Goal: Information Seeking & Learning: Find specific fact

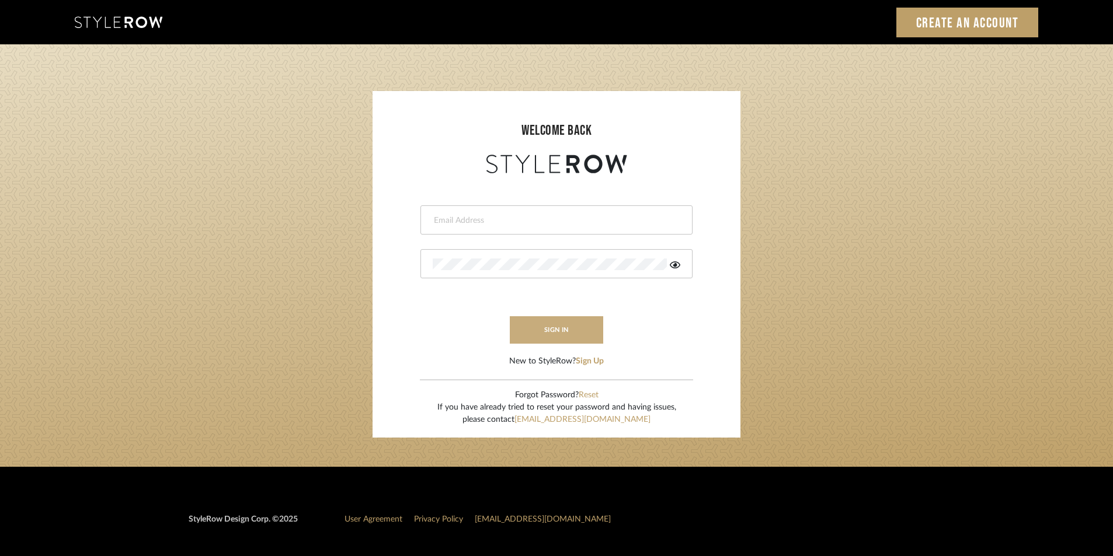
type input "[EMAIL_ADDRESS][PERSON_NAME][DOMAIN_NAME]"
click at [582, 335] on button "sign in" at bounding box center [556, 329] width 93 height 27
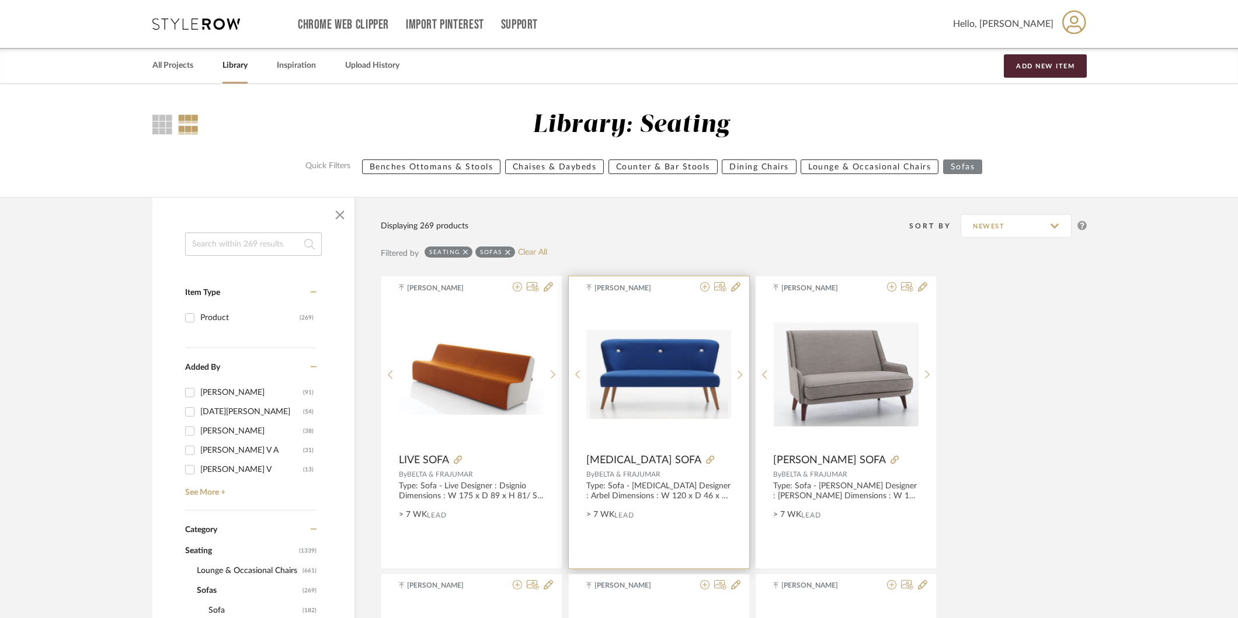
drag, startPoint x: 950, startPoint y: 447, endPoint x: 588, endPoint y: 317, distance: 385.2
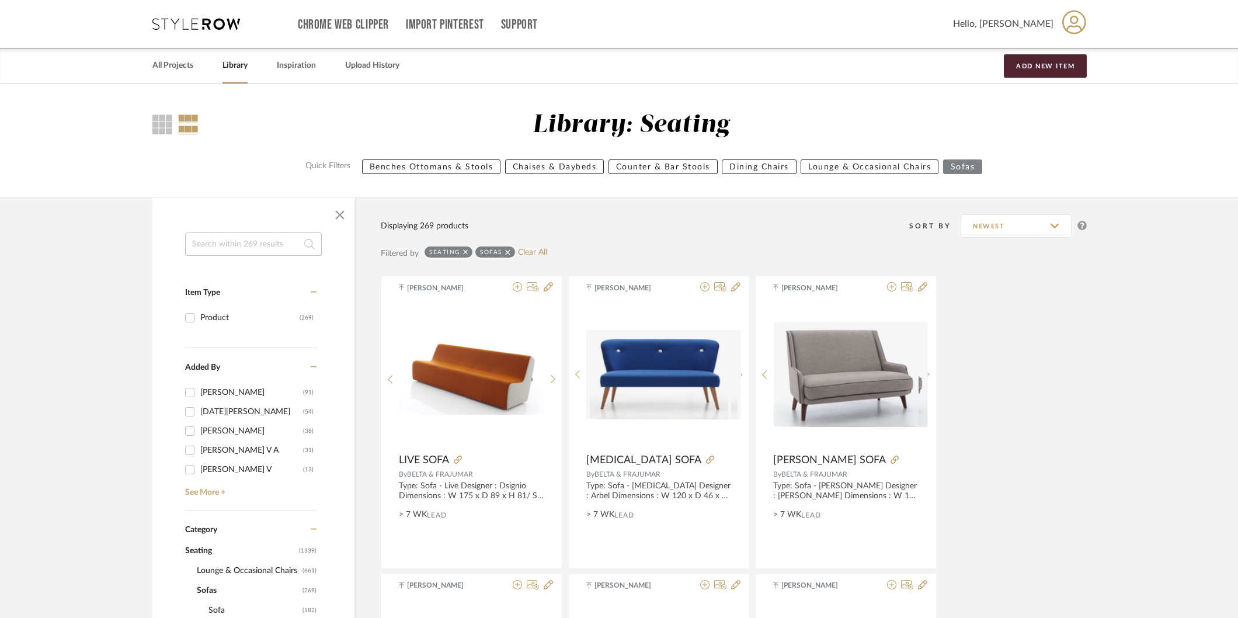
click at [287, 249] on input at bounding box center [253, 243] width 137 height 23
type input "gkd"
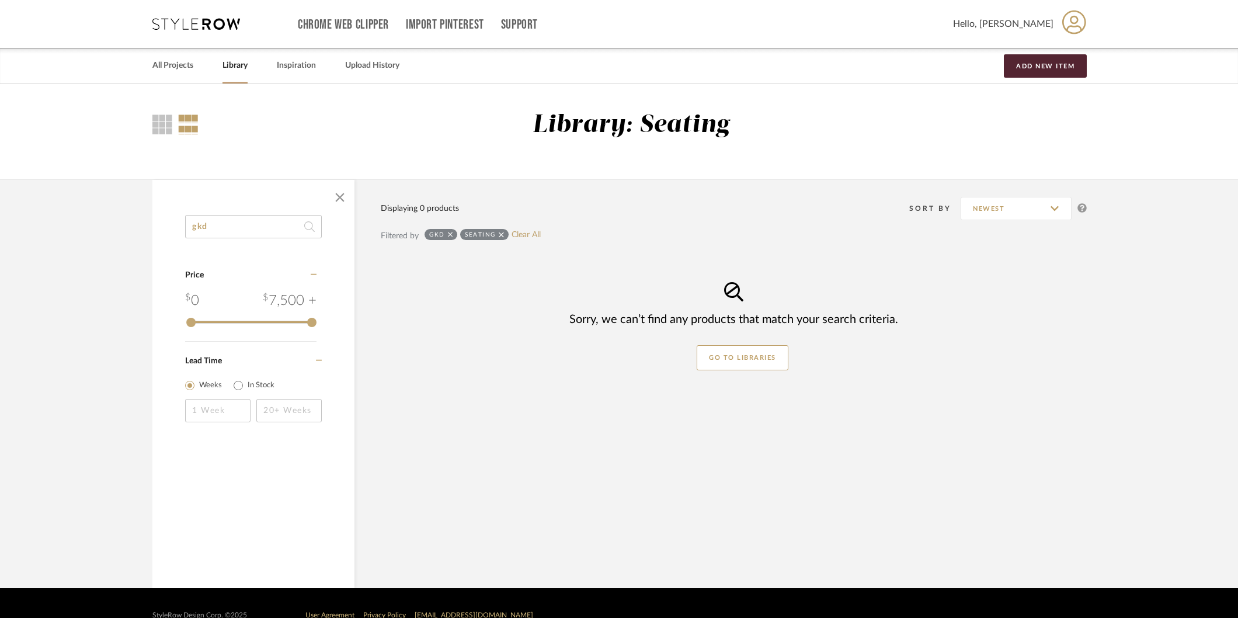
click at [500, 235] on icon at bounding box center [501, 234] width 5 height 5
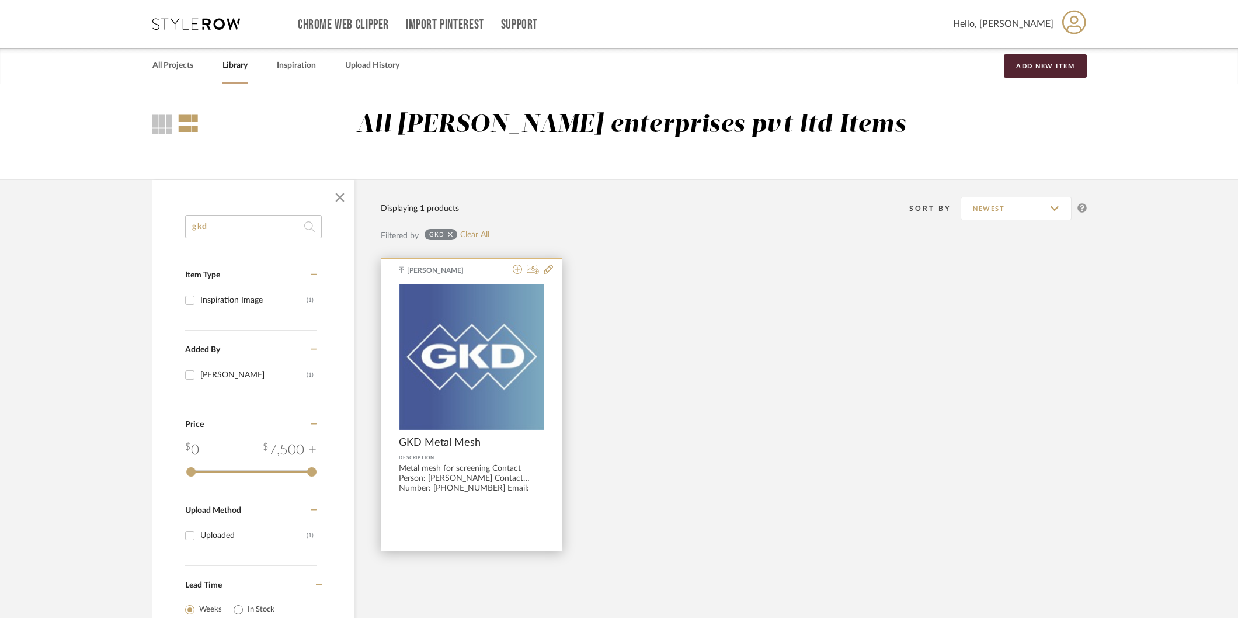
click at [459, 354] on img "0" at bounding box center [471, 356] width 145 height 145
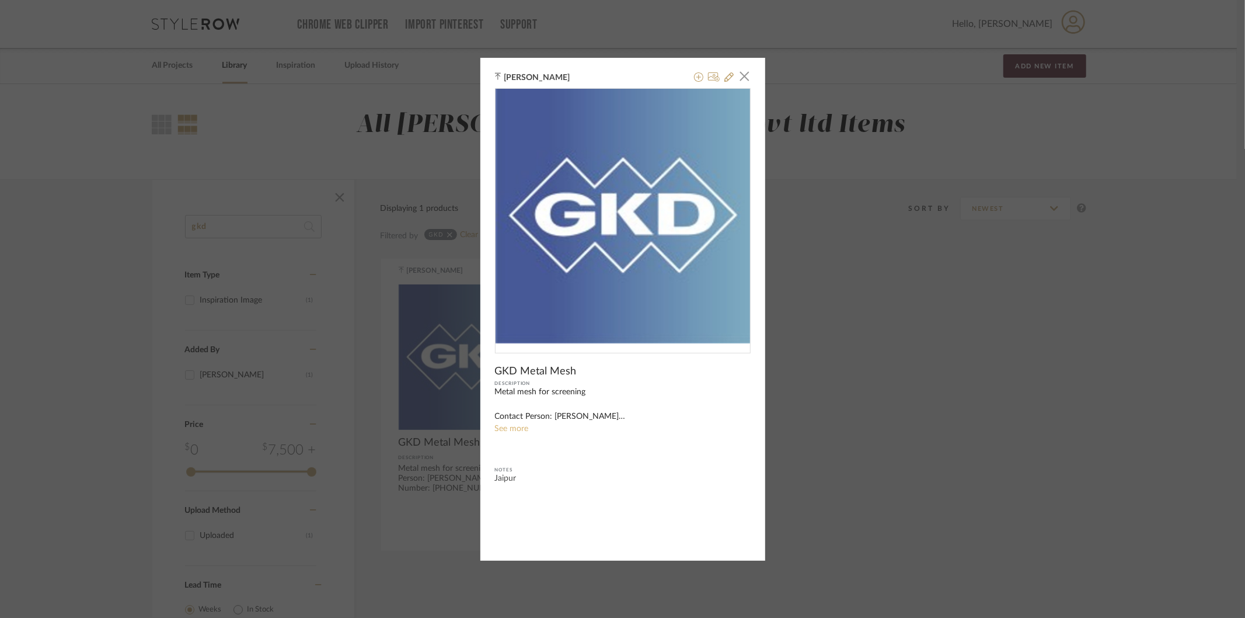
click at [510, 424] on link "See more" at bounding box center [512, 428] width 34 height 8
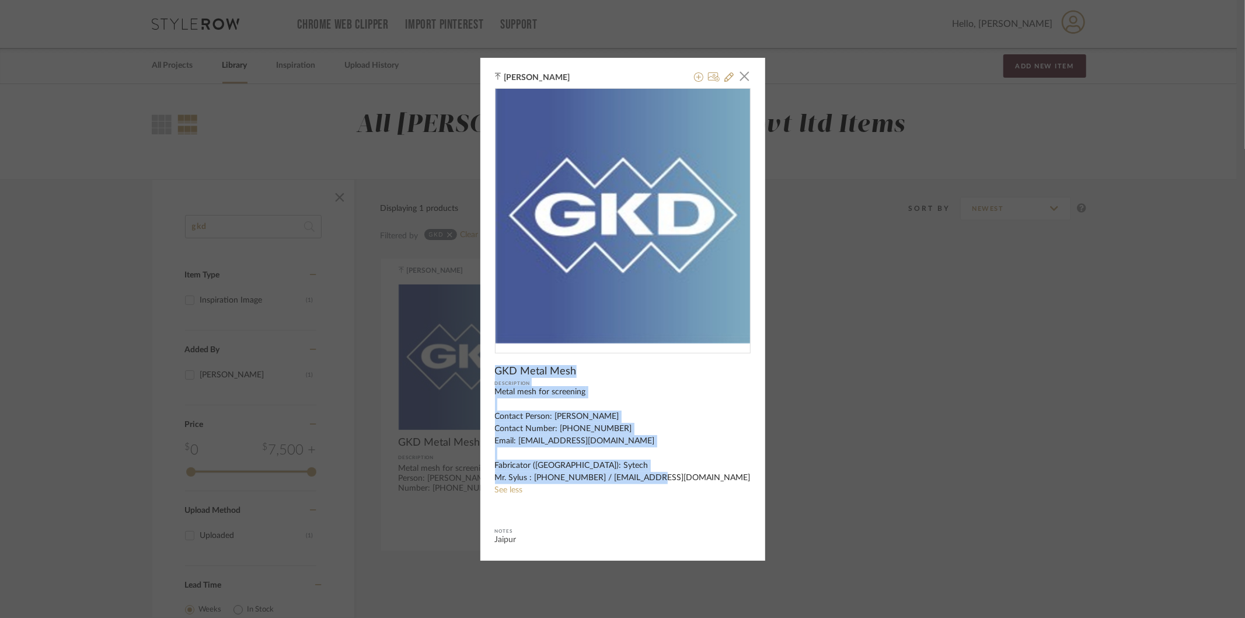
drag, startPoint x: 492, startPoint y: 367, endPoint x: 702, endPoint y: 482, distance: 239.9
click at [702, 482] on div "GKD Metal Mesh Description Metal mesh for screening Contact Person: Mr. Aman Si…" at bounding box center [623, 316] width 256 height 457
copy div "GKD Metal Mesh Description Metal mesh for screening Contact Person: Mr. Aman Si…"
